Goal: Task Accomplishment & Management: Use online tool/utility

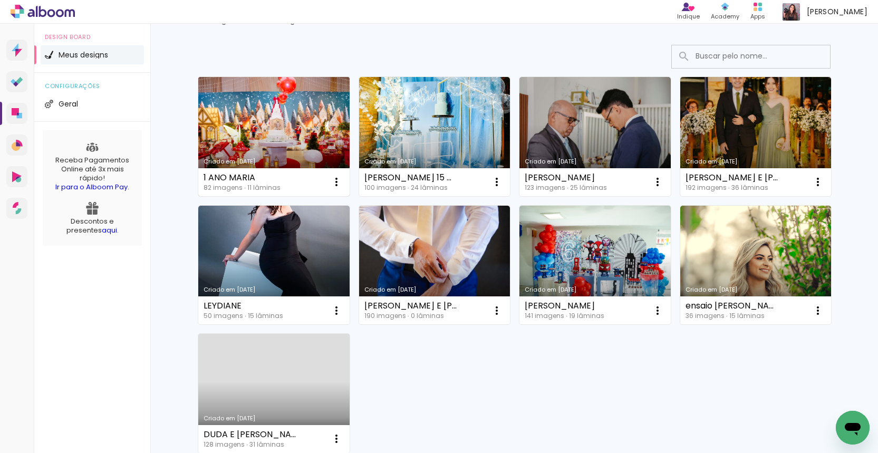
scroll to position [60, 0]
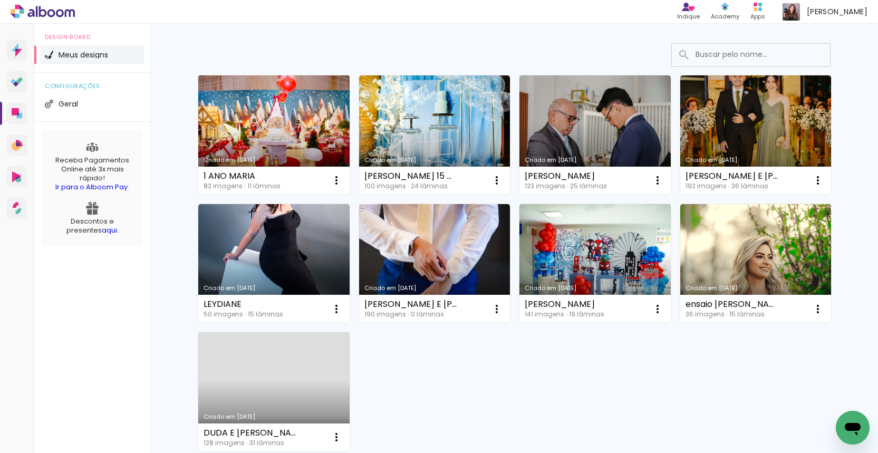
click at [297, 122] on link "Criado em [DATE]" at bounding box center [273, 134] width 151 height 119
